Goal: Complete application form: Complete application form

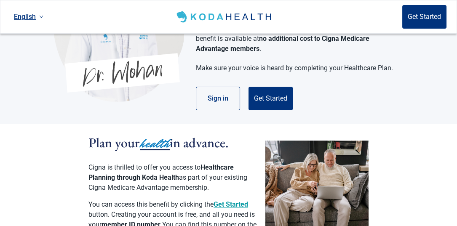
scroll to position [84, 0]
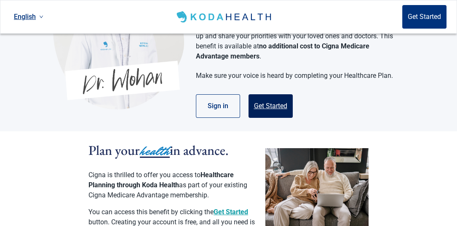
click at [265, 96] on button "Get Started" at bounding box center [270, 106] width 44 height 24
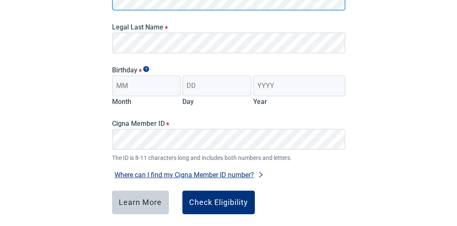
scroll to position [168, 0]
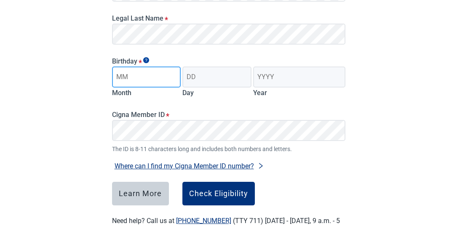
click at [147, 73] on input "Month" at bounding box center [146, 77] width 69 height 21
type input "08"
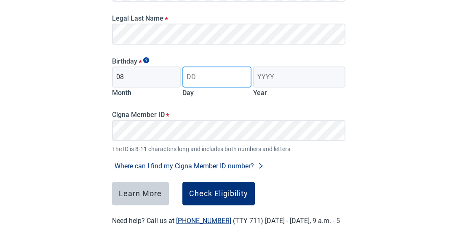
click at [196, 76] on input "Day" at bounding box center [216, 77] width 69 height 21
type input "07"
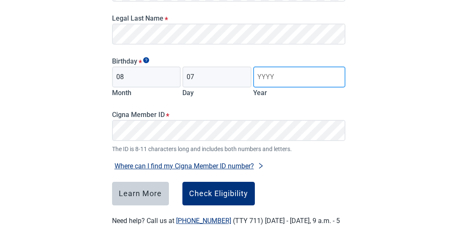
click at [272, 73] on input "Year" at bounding box center [299, 77] width 92 height 21
type input "1955"
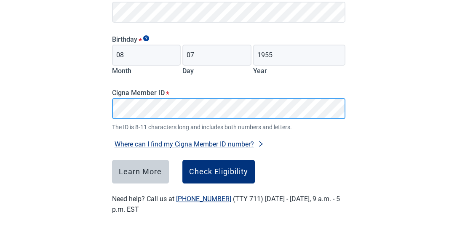
scroll to position [199, 0]
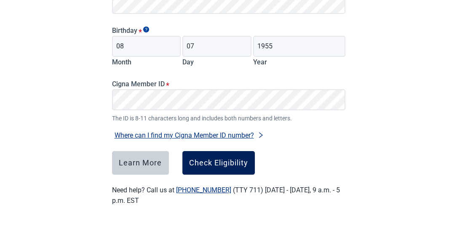
click at [207, 163] on div "Check Eligibility" at bounding box center [218, 163] width 59 height 8
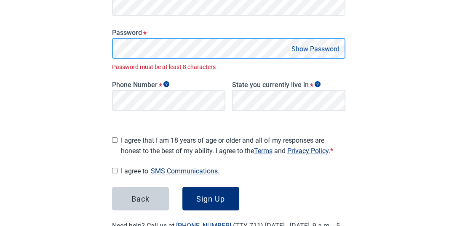
scroll to position [209, 0]
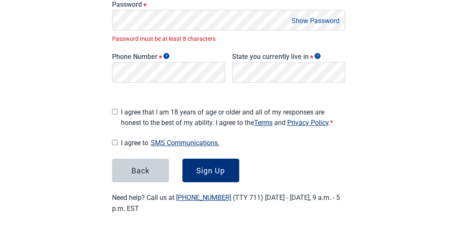
click at [306, 19] on button "Show Password" at bounding box center [315, 20] width 53 height 11
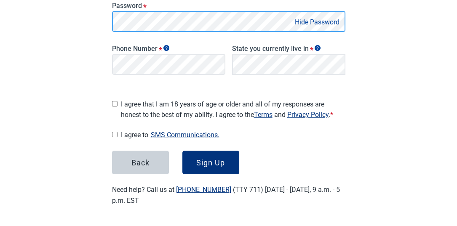
scroll to position [205, 0]
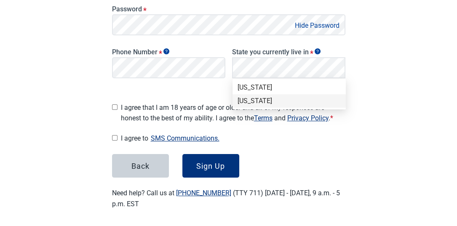
click at [250, 99] on div "[US_STATE]" at bounding box center [288, 100] width 103 height 9
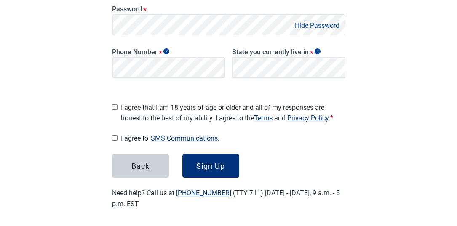
click at [115, 104] on input "I agree that I am 18 years of age or older and all of my responses are honest t…" at bounding box center [114, 106] width 5 height 5
checkbox input "true"
click at [113, 135] on input "I agree to SMS Communications." at bounding box center [114, 137] width 5 height 5
checkbox input "true"
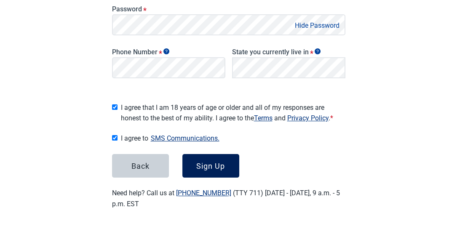
click at [211, 162] on div "Sign Up" at bounding box center [210, 166] width 29 height 8
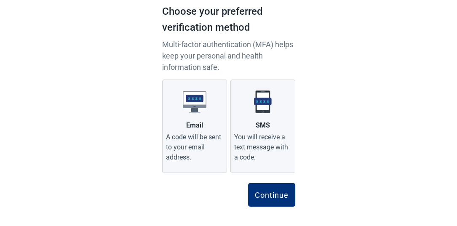
scroll to position [68, 0]
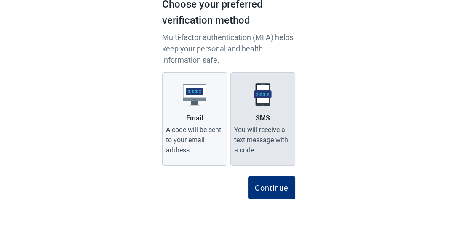
click at [257, 112] on label "SMS You will receive a text message with a code." at bounding box center [262, 118] width 65 height 93
click at [0, 0] on input "SMS You will receive a text message with a code." at bounding box center [0, 0] width 0 height 0
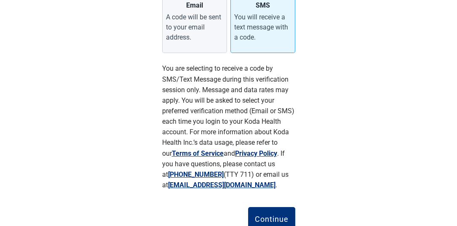
scroll to position [194, 0]
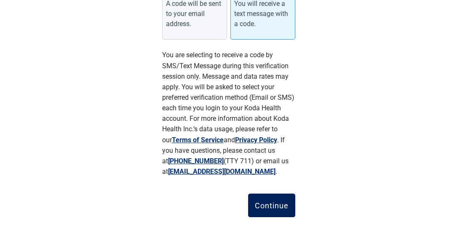
click at [274, 203] on div "Continue" at bounding box center [272, 205] width 34 height 8
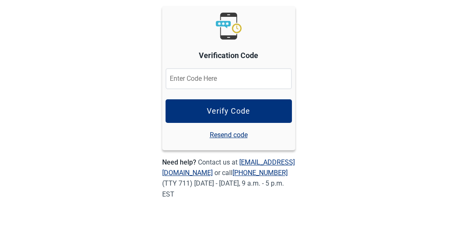
scroll to position [108, 0]
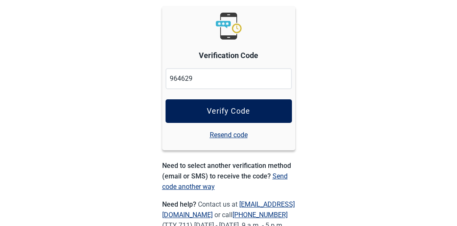
type input "964629"
click at [227, 115] on div "Verify Code" at bounding box center [228, 111] width 43 height 8
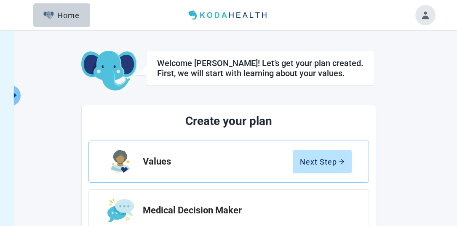
scroll to position [42, 0]
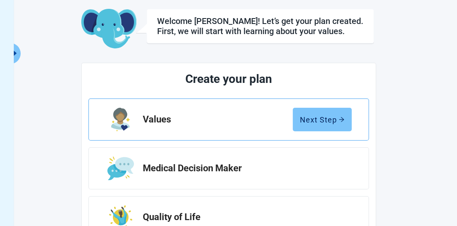
click at [314, 121] on div "Next Step" at bounding box center [322, 119] width 45 height 8
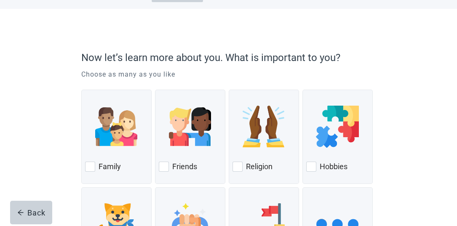
scroll to position [42, 0]
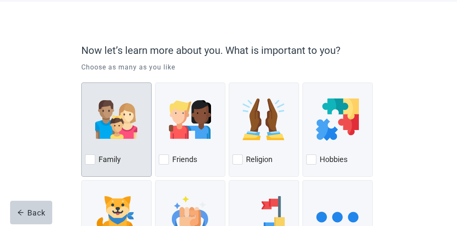
click at [111, 141] on div at bounding box center [116, 119] width 63 height 67
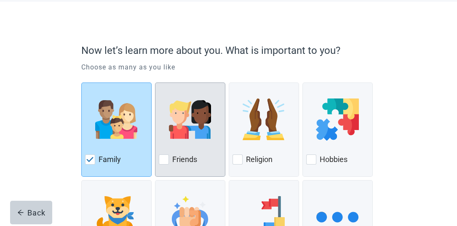
click at [161, 149] on div at bounding box center [190, 119] width 63 height 67
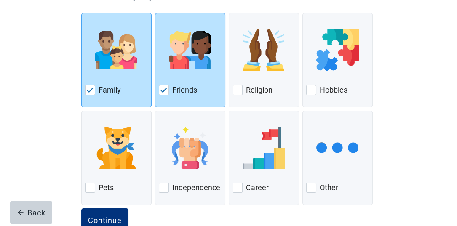
scroll to position [126, 0]
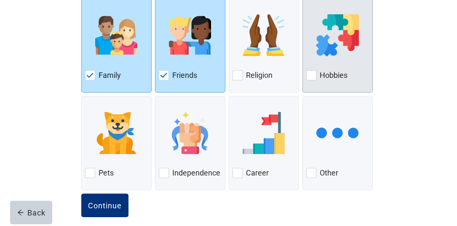
click at [342, 45] on img at bounding box center [337, 35] width 43 height 42
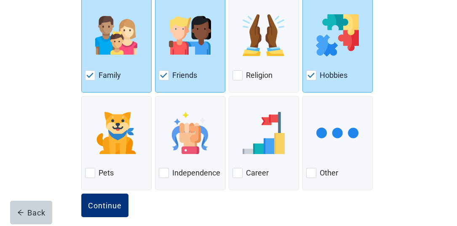
drag, startPoint x: 103, startPoint y: 207, endPoint x: 170, endPoint y: 206, distance: 66.9
click at [170, 207] on div "Continue" at bounding box center [228, 215] width 295 height 42
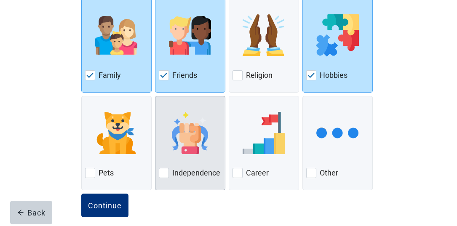
click at [188, 158] on div at bounding box center [190, 133] width 63 height 67
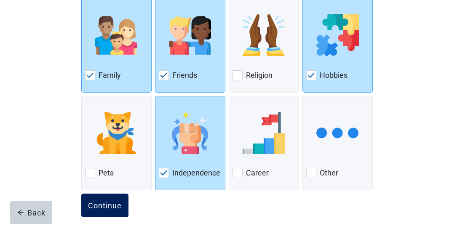
click at [102, 205] on div "Continue" at bounding box center [105, 205] width 34 height 8
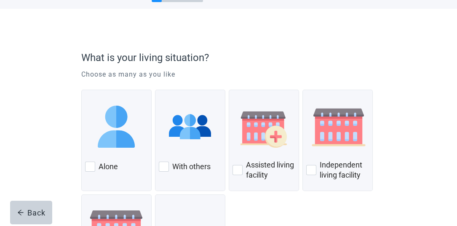
scroll to position [42, 0]
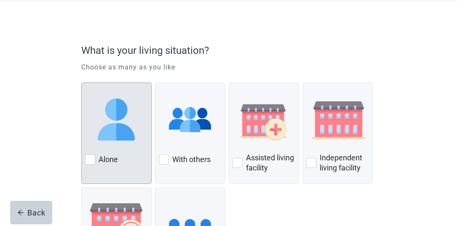
click at [123, 154] on div "Alone" at bounding box center [116, 159] width 63 height 13
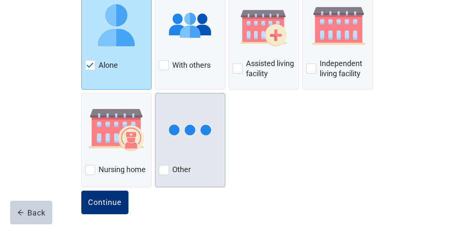
scroll to position [142, 0]
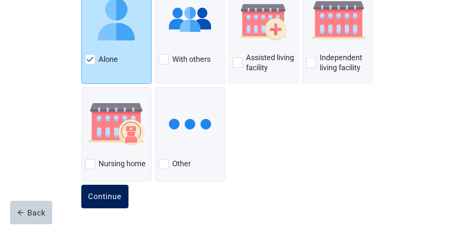
click at [100, 193] on div "Continue" at bounding box center [105, 196] width 34 height 8
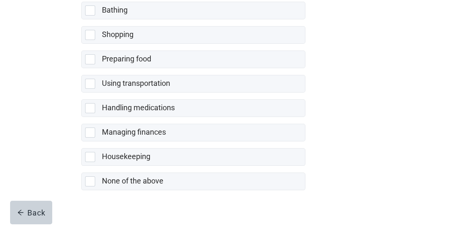
scroll to position [238, 0]
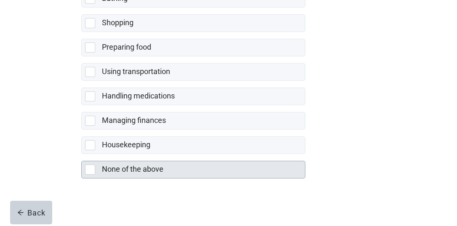
click at [90, 168] on div at bounding box center [90, 170] width 10 height 10
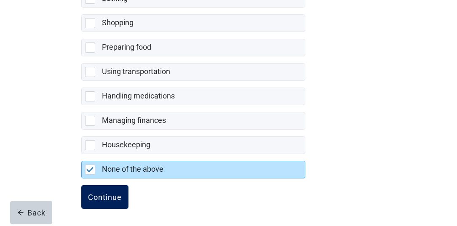
click at [100, 196] on div "Continue" at bounding box center [105, 197] width 34 height 8
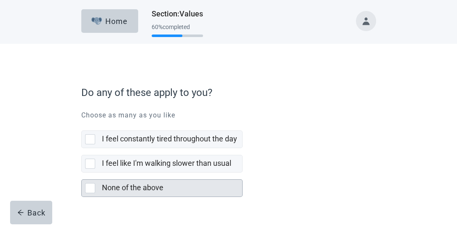
click at [89, 188] on div at bounding box center [90, 188] width 10 height 10
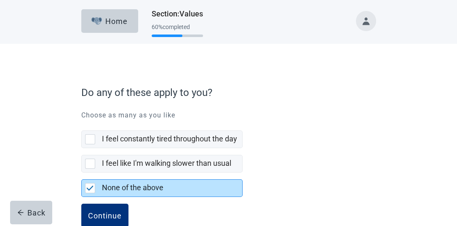
scroll to position [19, 0]
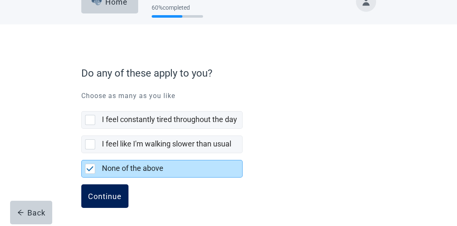
click at [97, 192] on div "Continue" at bounding box center [105, 196] width 34 height 8
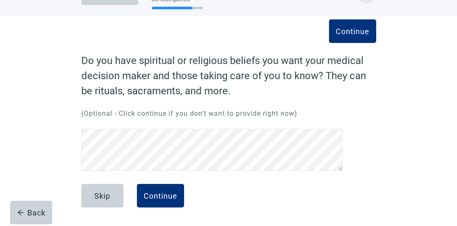
scroll to position [28, 0]
click at [100, 197] on div "Skip" at bounding box center [102, 196] width 16 height 8
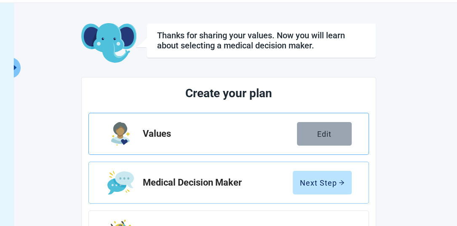
click at [317, 134] on div "Edit" at bounding box center [324, 134] width 14 height 8
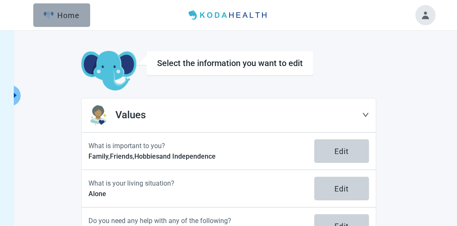
click at [66, 9] on button "Home" at bounding box center [61, 15] width 57 height 24
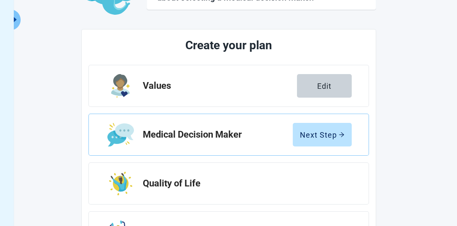
scroll to position [84, 0]
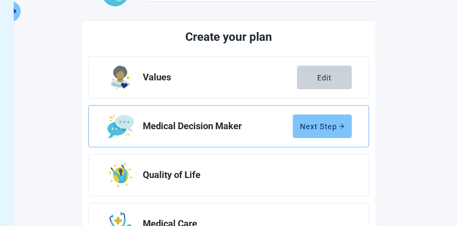
click at [320, 125] on div "Next Step" at bounding box center [322, 126] width 45 height 8
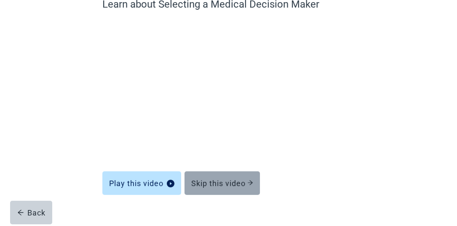
click at [221, 184] on div "Skip this video" at bounding box center [222, 183] width 62 height 8
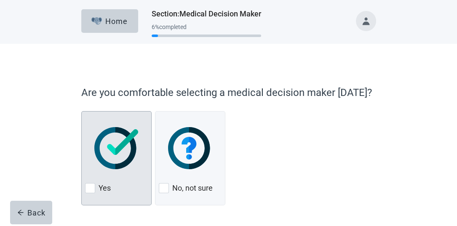
click at [122, 166] on img at bounding box center [116, 148] width 44 height 42
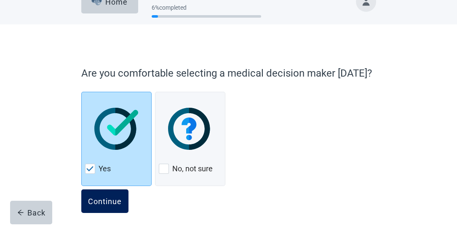
scroll to position [24, 0]
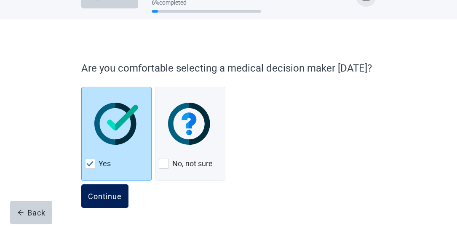
click at [108, 192] on div "Continue" at bounding box center [105, 196] width 34 height 8
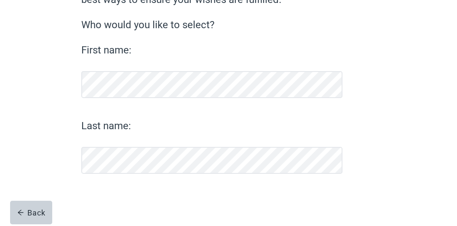
scroll to position [104, 0]
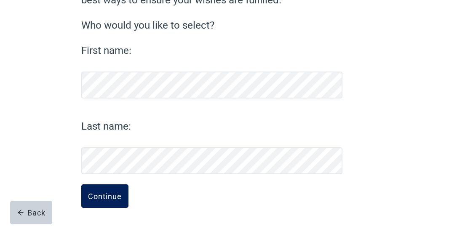
click at [104, 193] on div "Continue" at bounding box center [105, 196] width 34 height 8
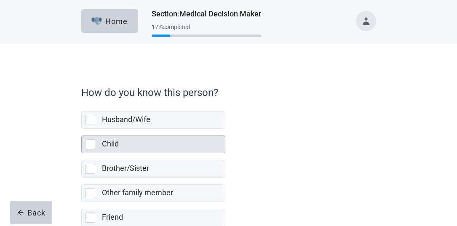
click at [92, 144] on div at bounding box center [90, 144] width 10 height 10
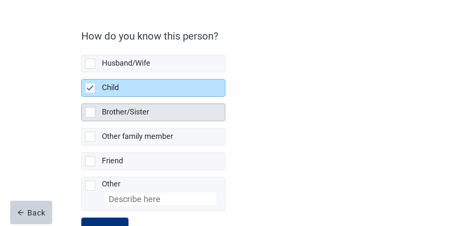
scroll to position [84, 0]
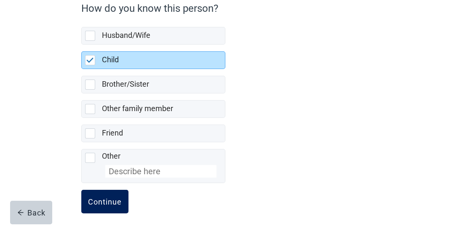
click at [100, 199] on div "Continue" at bounding box center [105, 201] width 34 height 8
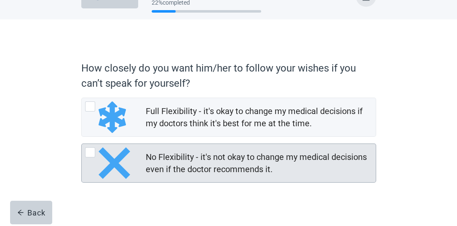
scroll to position [33, 0]
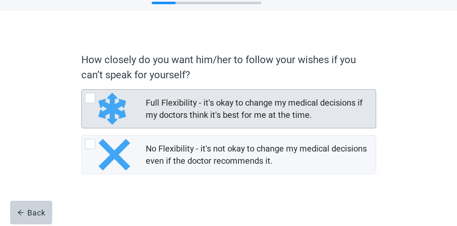
click at [113, 114] on img at bounding box center [112, 109] width 27 height 32
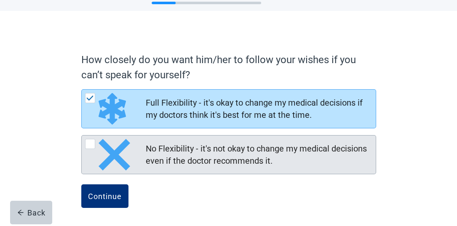
click at [111, 152] on img at bounding box center [115, 155] width 32 height 32
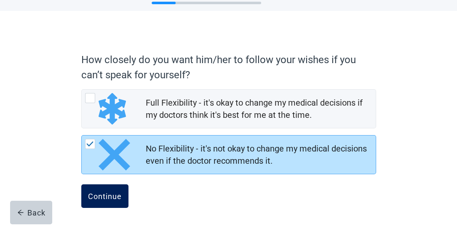
click at [99, 194] on div "Continue" at bounding box center [105, 196] width 34 height 8
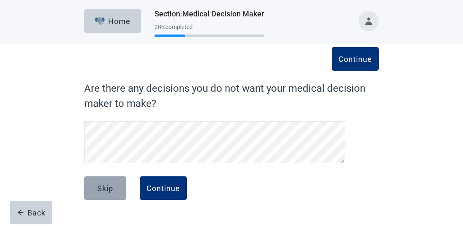
click at [105, 187] on div "Skip" at bounding box center [105, 188] width 16 height 8
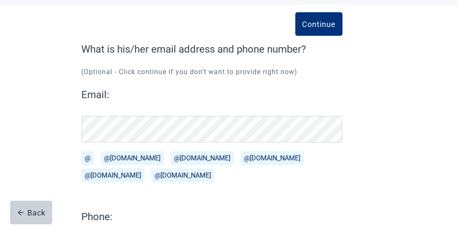
scroll to position [130, 0]
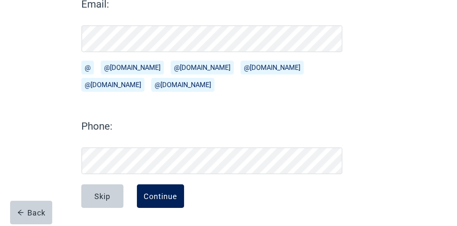
click at [161, 195] on div "Continue" at bounding box center [161, 196] width 34 height 8
click at [158, 197] on div "Continue" at bounding box center [161, 196] width 34 height 8
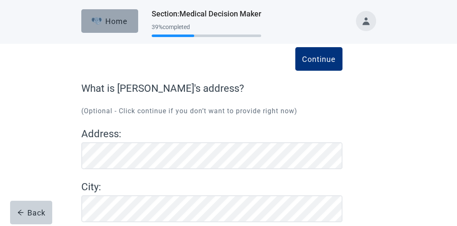
click at [103, 22] on div "Home" at bounding box center [109, 21] width 36 height 8
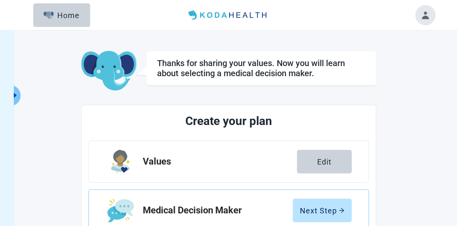
click at [424, 17] on button "Toggle account menu" at bounding box center [425, 15] width 20 height 20
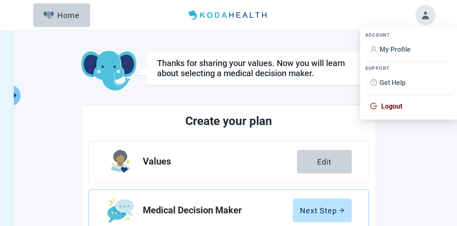
click at [398, 105] on span "Logout" at bounding box center [391, 106] width 21 height 8
